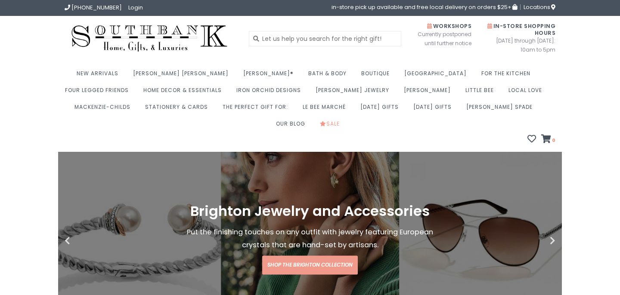
click at [344, 118] on link "Sale" at bounding box center [332, 126] width 24 height 17
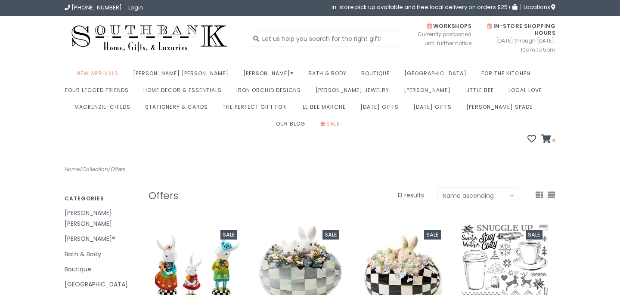
click at [121, 74] on link "New Arrivals" at bounding box center [100, 76] width 46 height 17
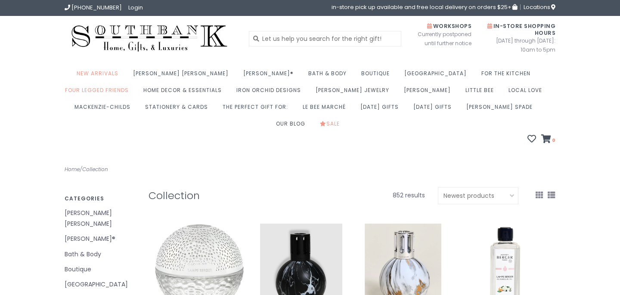
click at [133, 84] on link "Four Legged Friends" at bounding box center [99, 92] width 68 height 17
